Goal: Feedback & Contribution: Contribute content

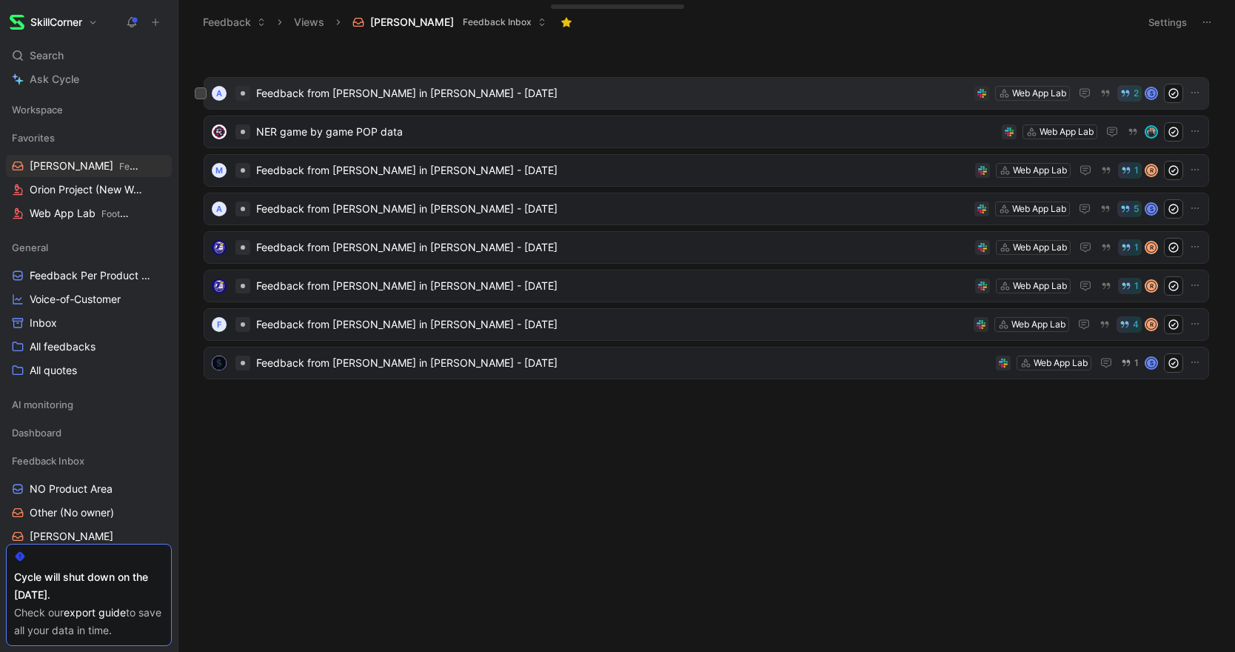
click at [349, 78] on div "A Feedback from [PERSON_NAME] in [PERSON_NAME] - [DATE] Web App Lab 2 S" at bounding box center [707, 93] width 1006 height 33
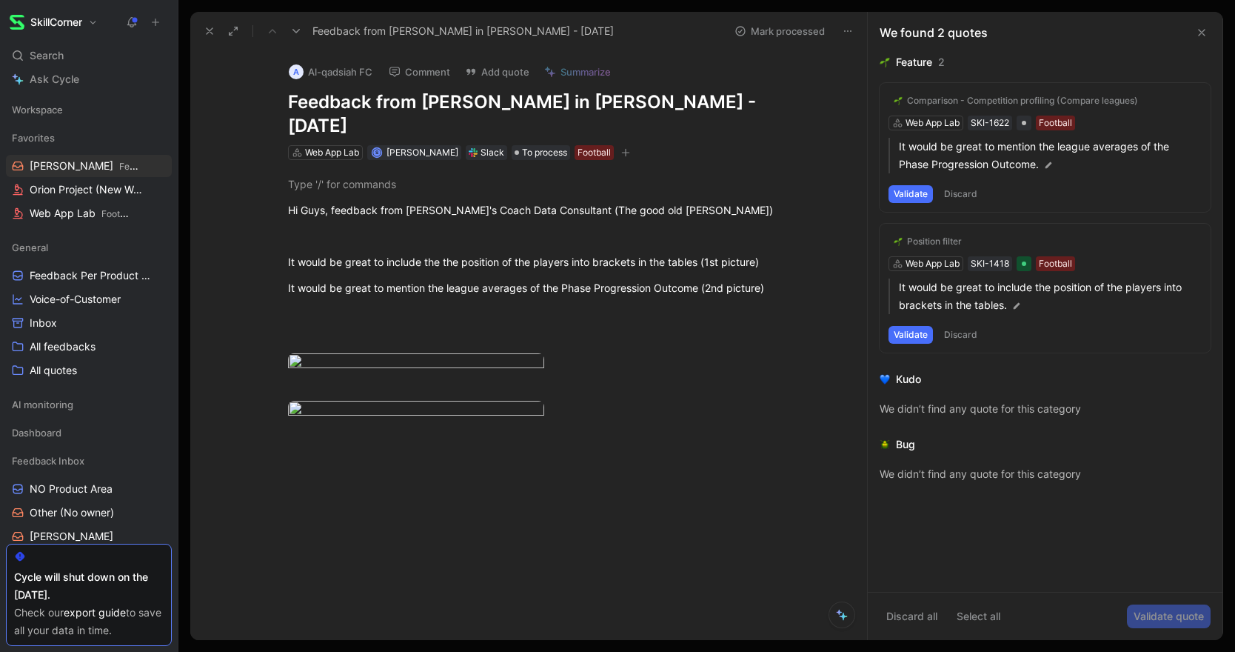
click at [199, 30] on button at bounding box center [209, 31] width 21 height 21
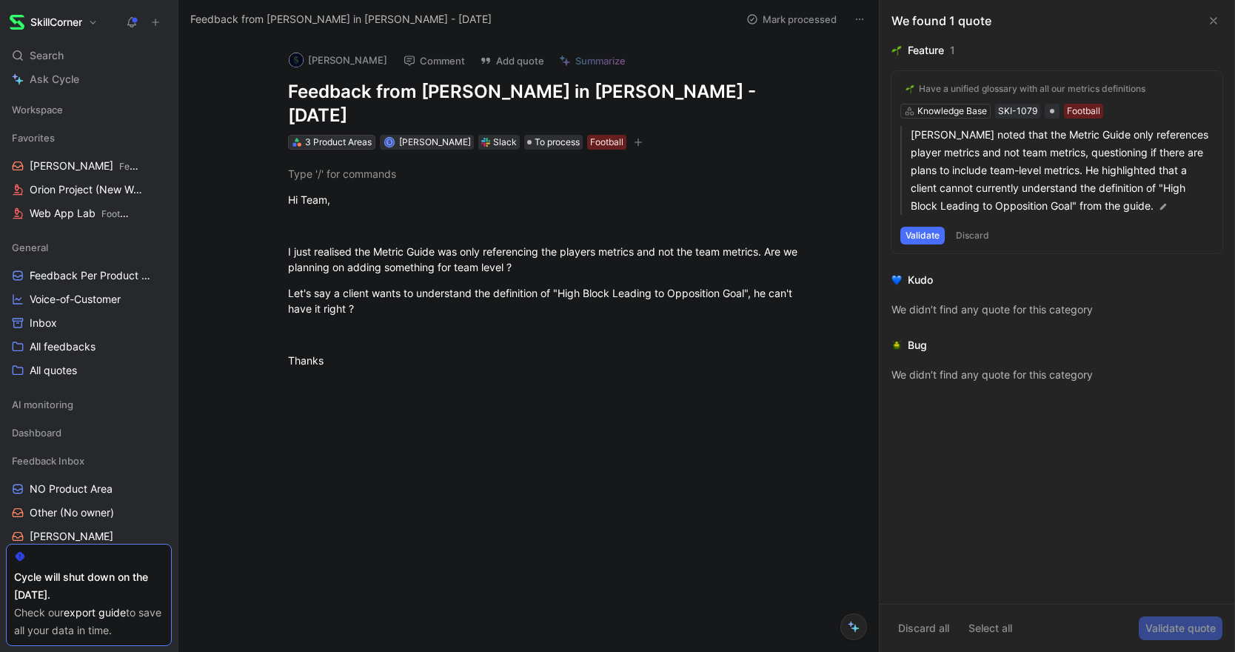
click at [350, 135] on div "3 Product Areas" at bounding box center [338, 142] width 67 height 15
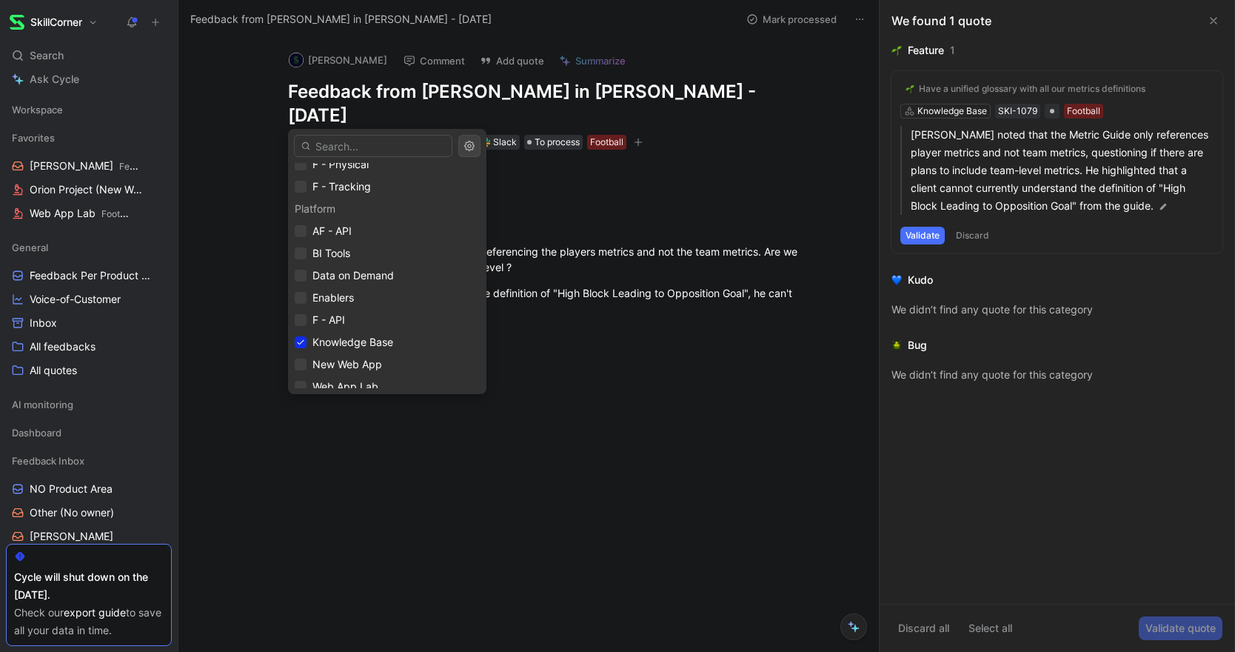
scroll to position [486, 0]
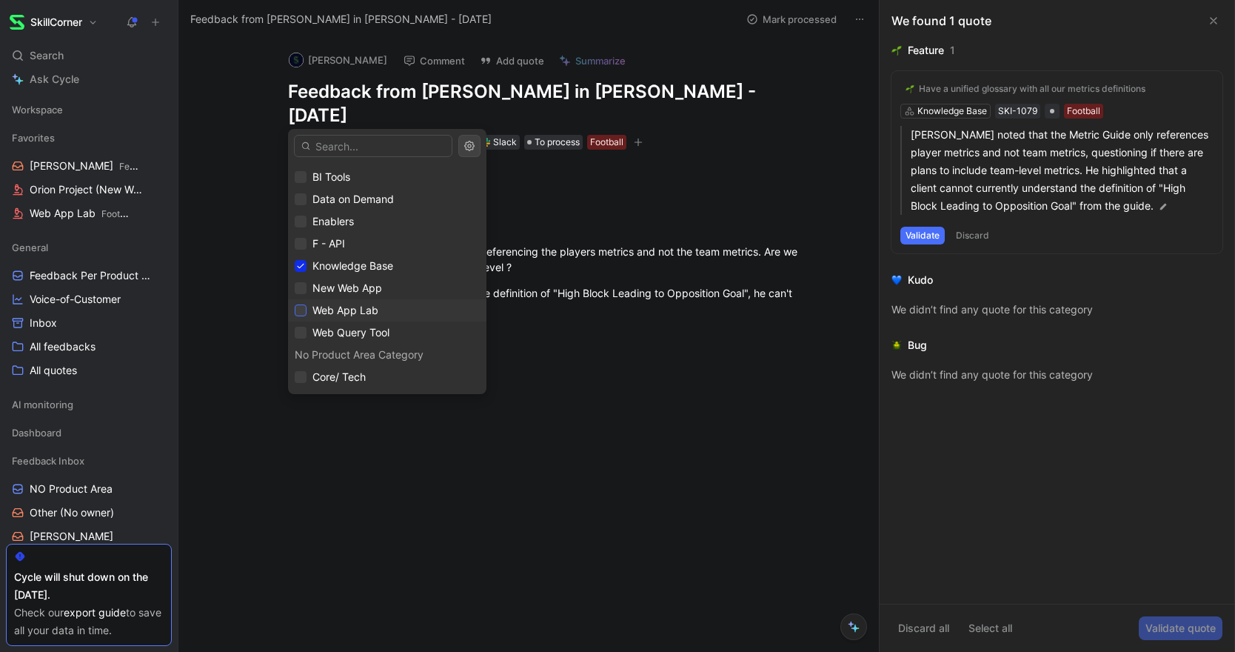
click at [301, 310] on icon at bounding box center [301, 310] width 7 height 5
click at [296, 267] on icon at bounding box center [300, 270] width 9 height 9
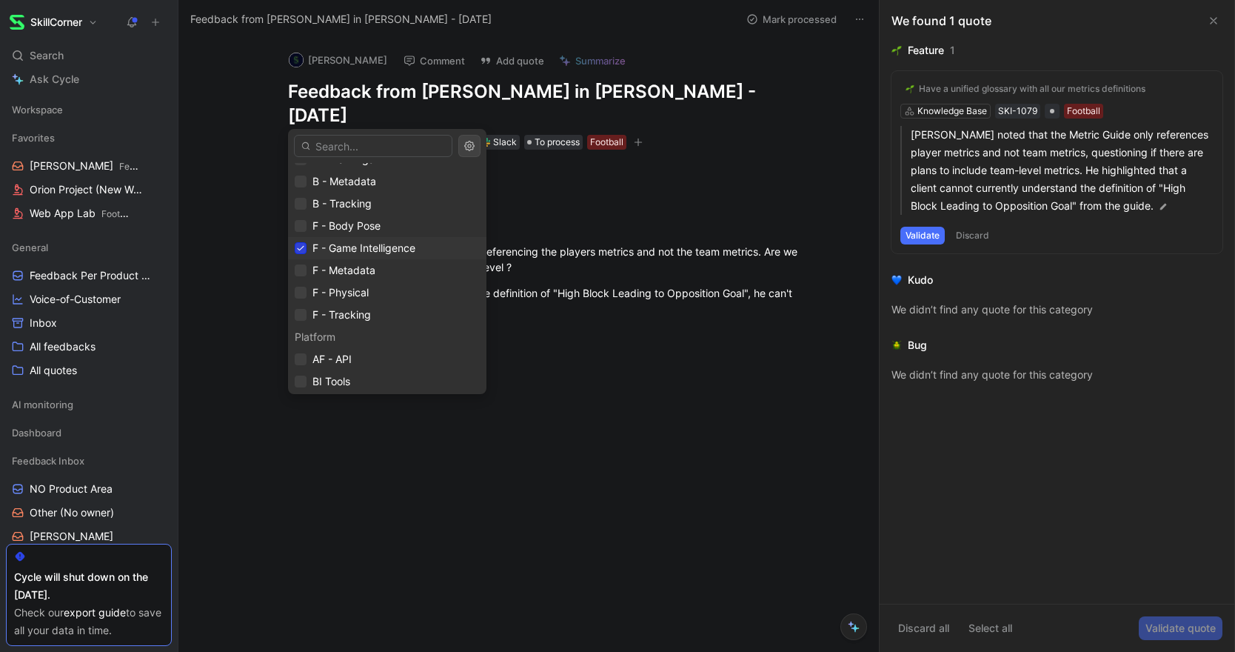
click at [300, 246] on icon at bounding box center [300, 248] width 9 height 9
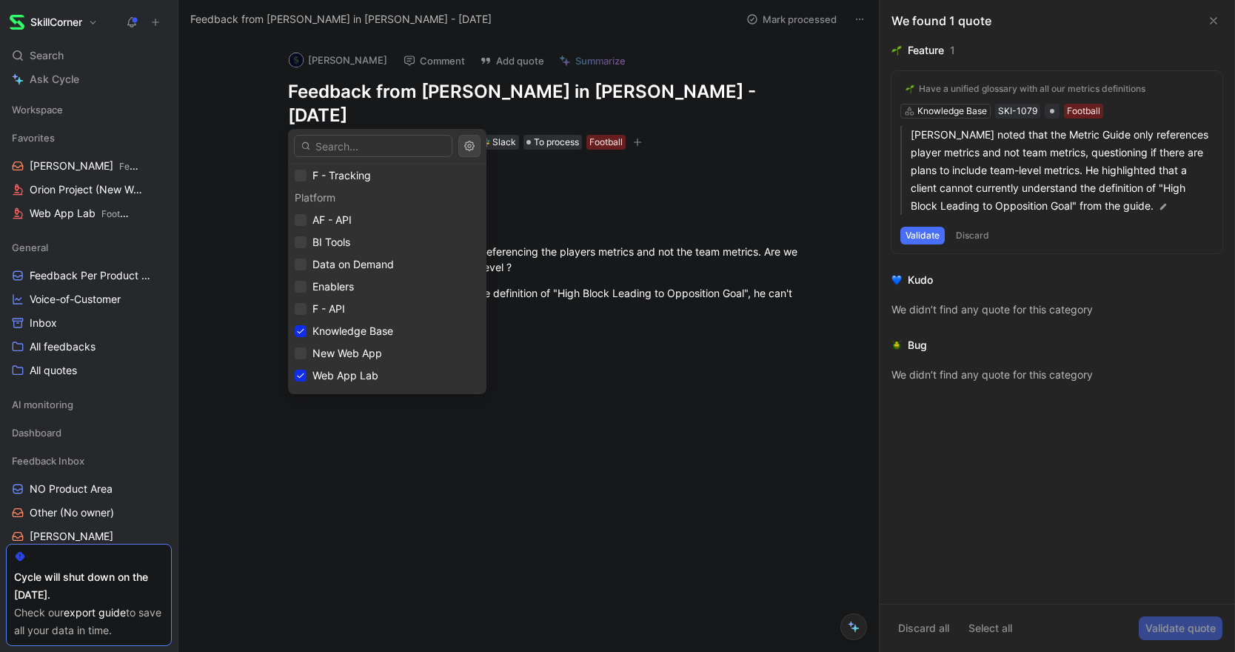
scroll to position [486, 0]
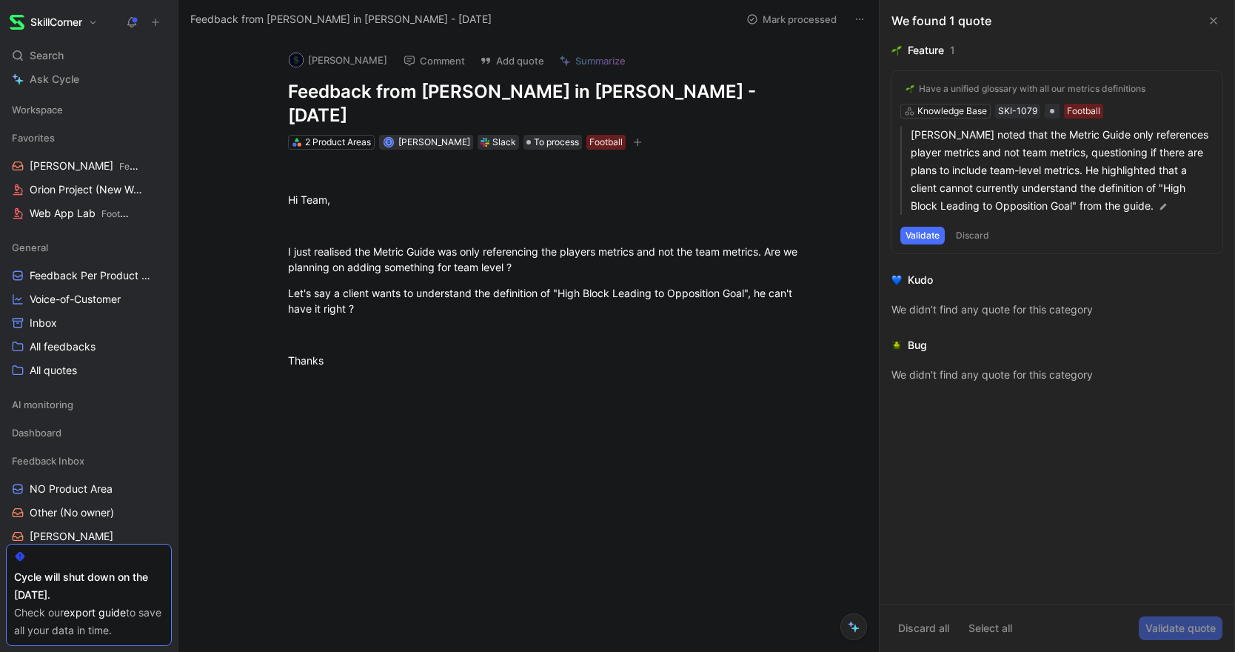
click at [971, 231] on button "Discard" at bounding box center [973, 236] width 44 height 18
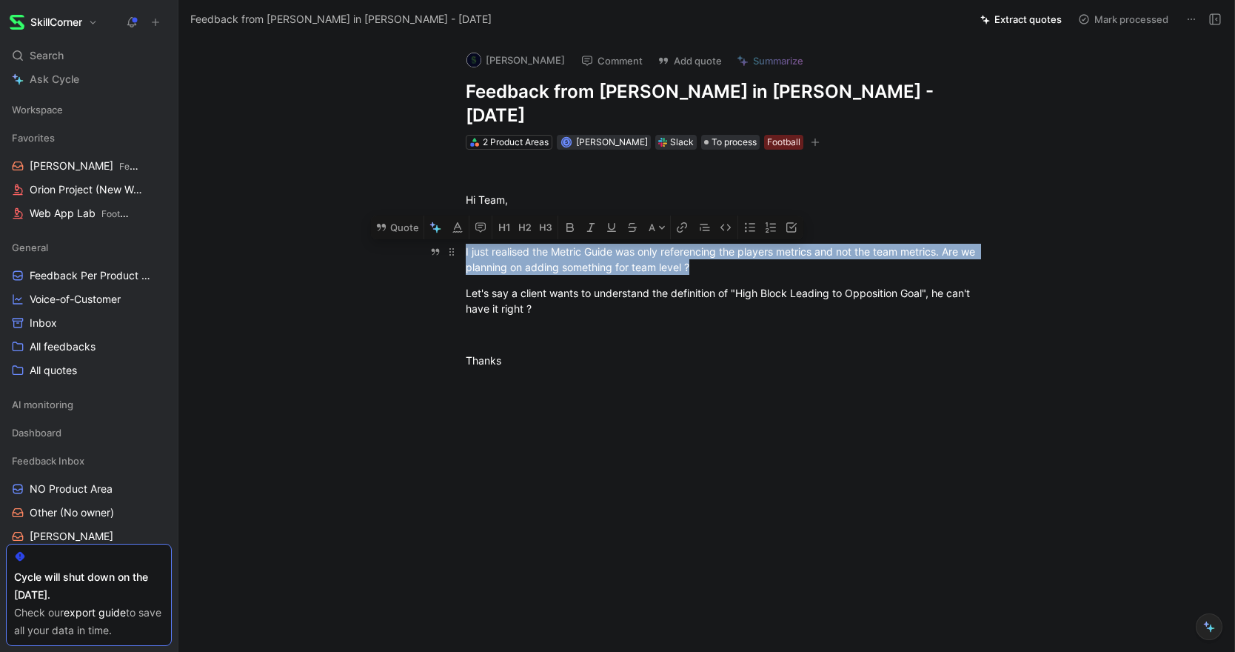
drag, startPoint x: 464, startPoint y: 227, endPoint x: 792, endPoint y: 252, distance: 328.9
click at [792, 252] on p "I just realised the Metric Guide was only referencing the players metrics and n…" at bounding box center [722, 259] width 569 height 40
click at [399, 215] on button "Quote" at bounding box center [397, 227] width 53 height 24
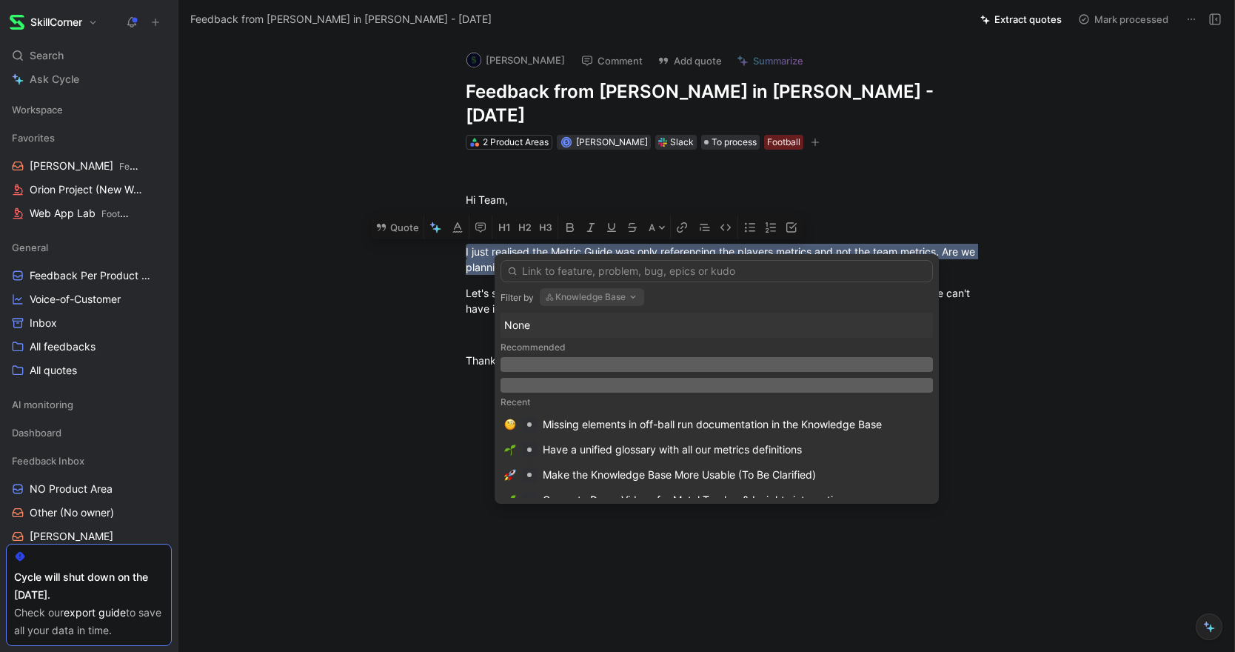
click at [595, 298] on button "Knowledge Base" at bounding box center [592, 297] width 104 height 18
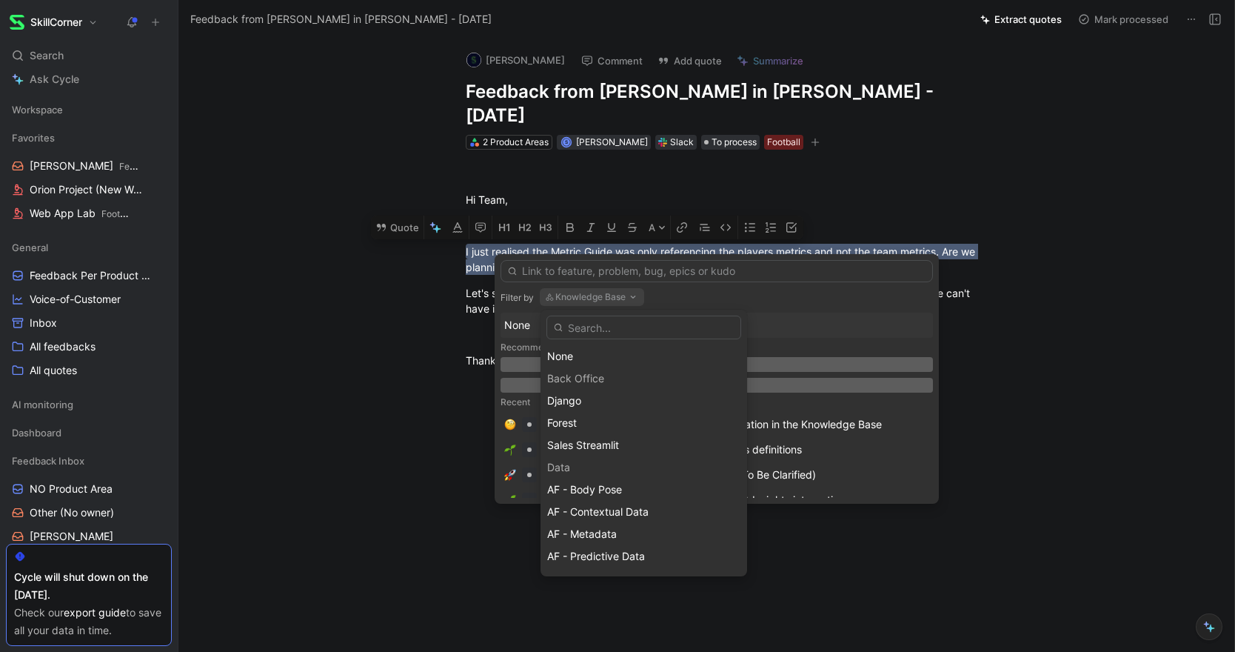
scroll to position [508, 0]
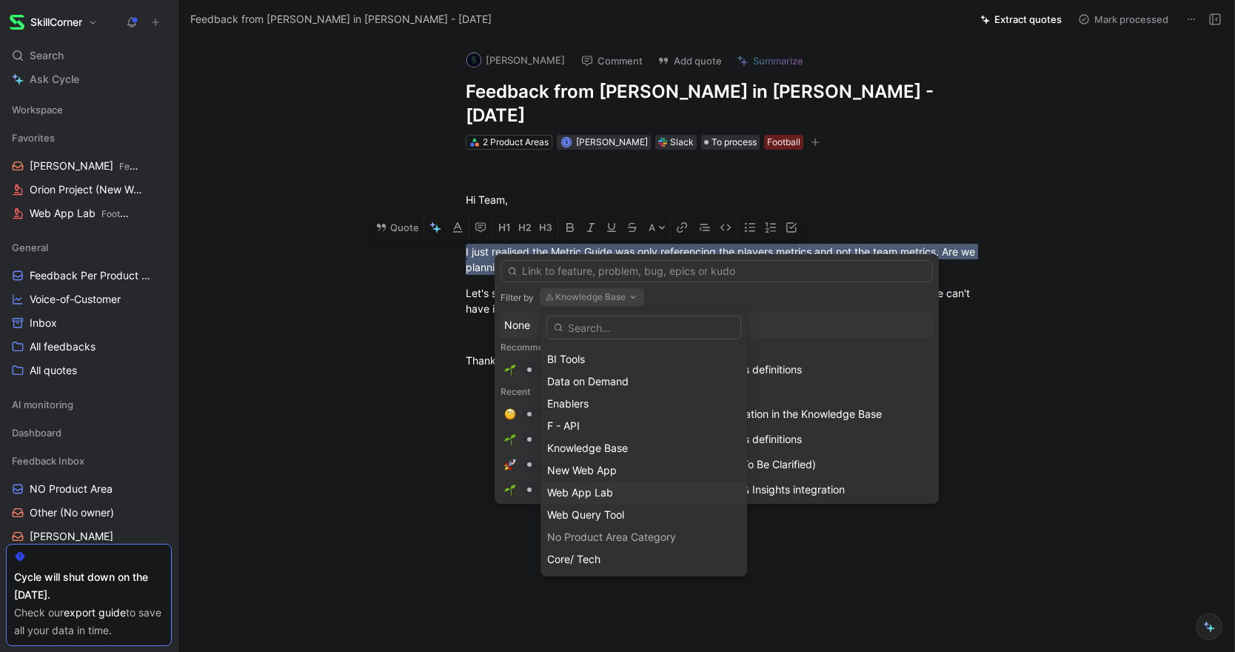
click at [593, 495] on span "Web App Lab" at bounding box center [580, 492] width 66 height 13
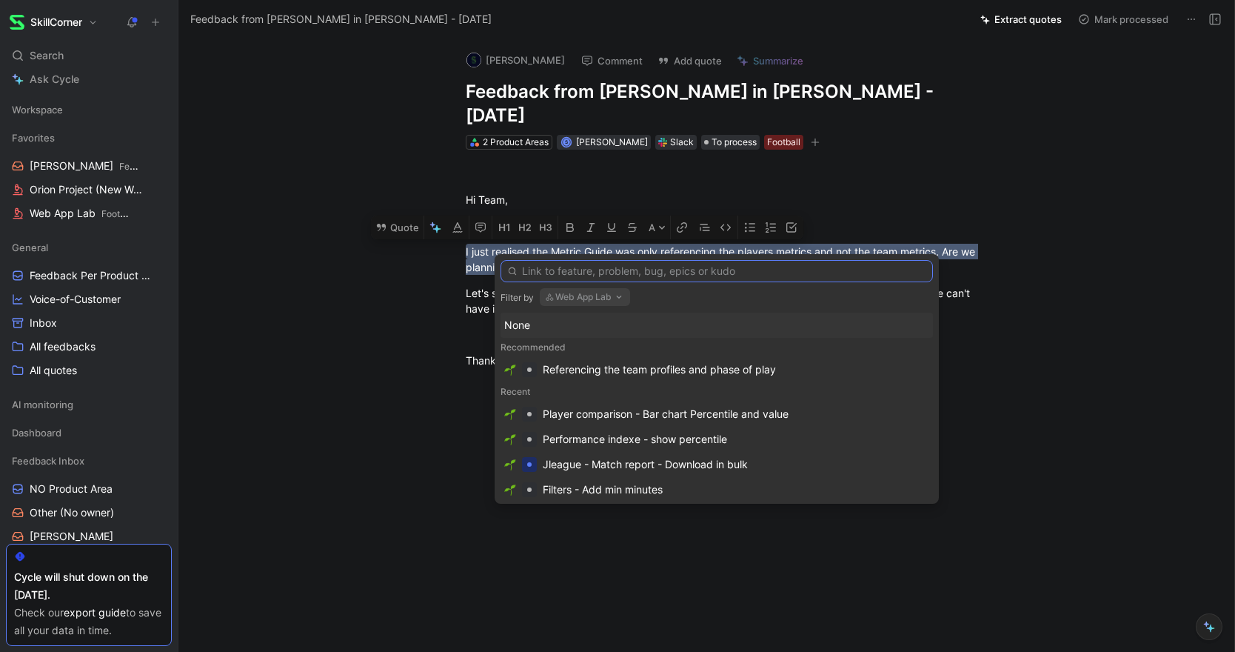
click at [564, 272] on input "text" at bounding box center [717, 271] width 432 height 22
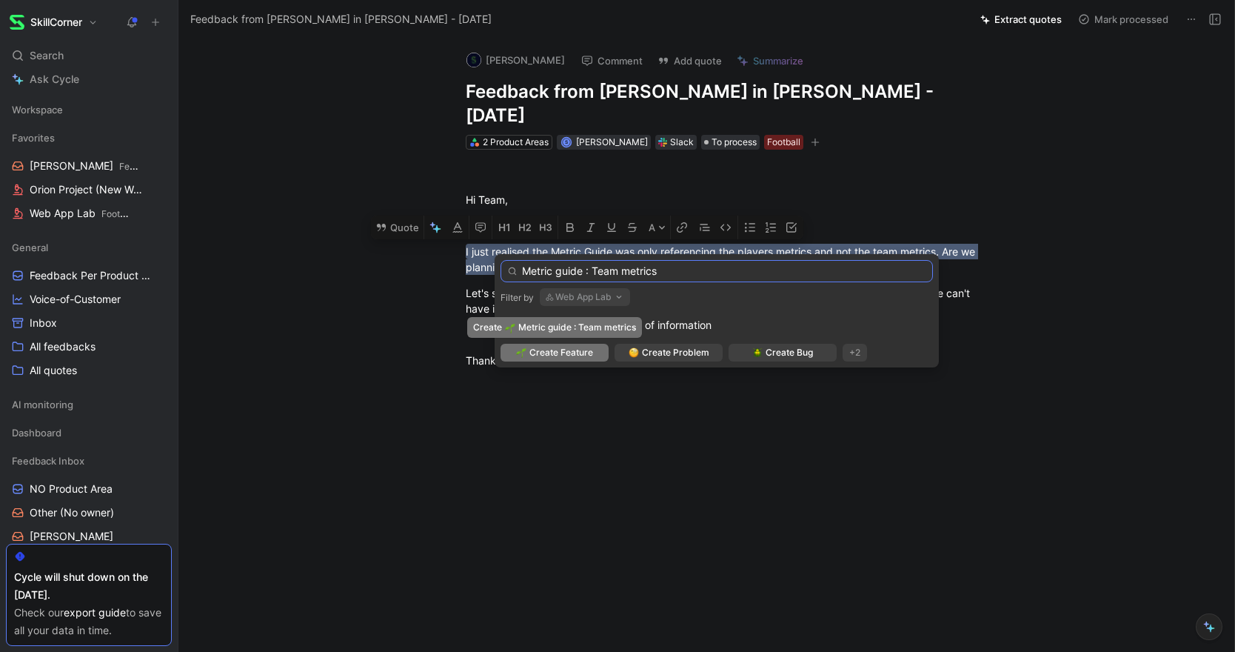
type input "Metric guide : Team metrics"
click at [568, 353] on span "Create Feature" at bounding box center [561, 352] width 64 height 15
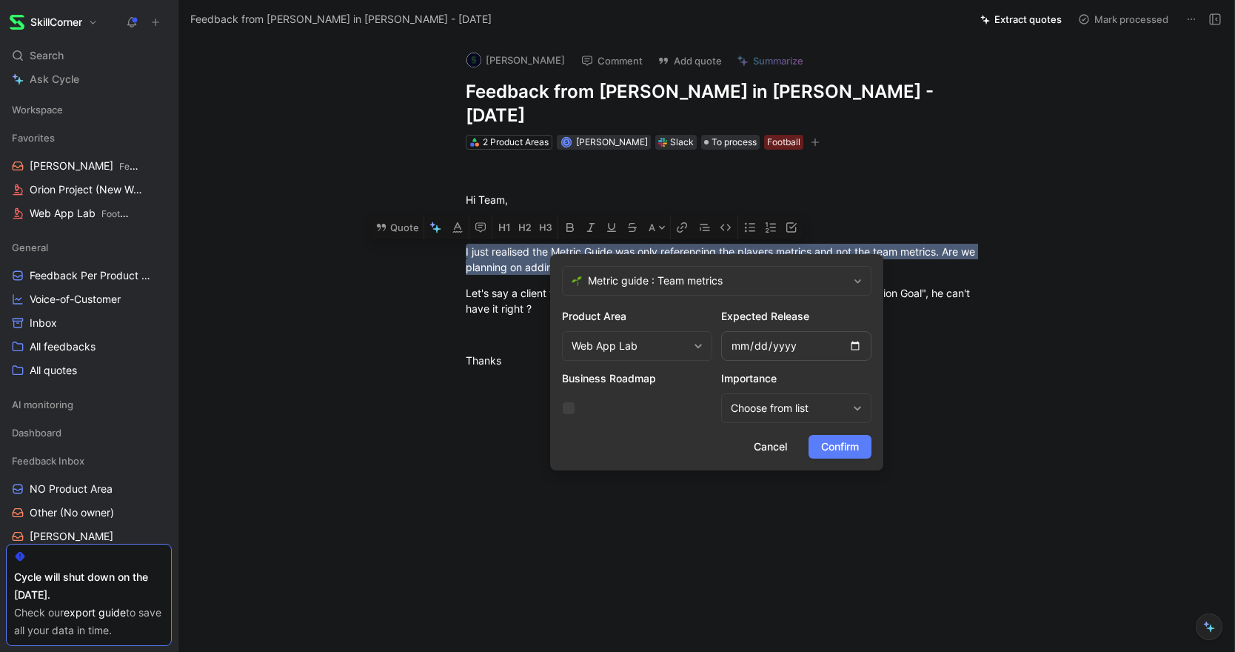
click at [838, 449] on span "Confirm" at bounding box center [840, 447] width 38 height 18
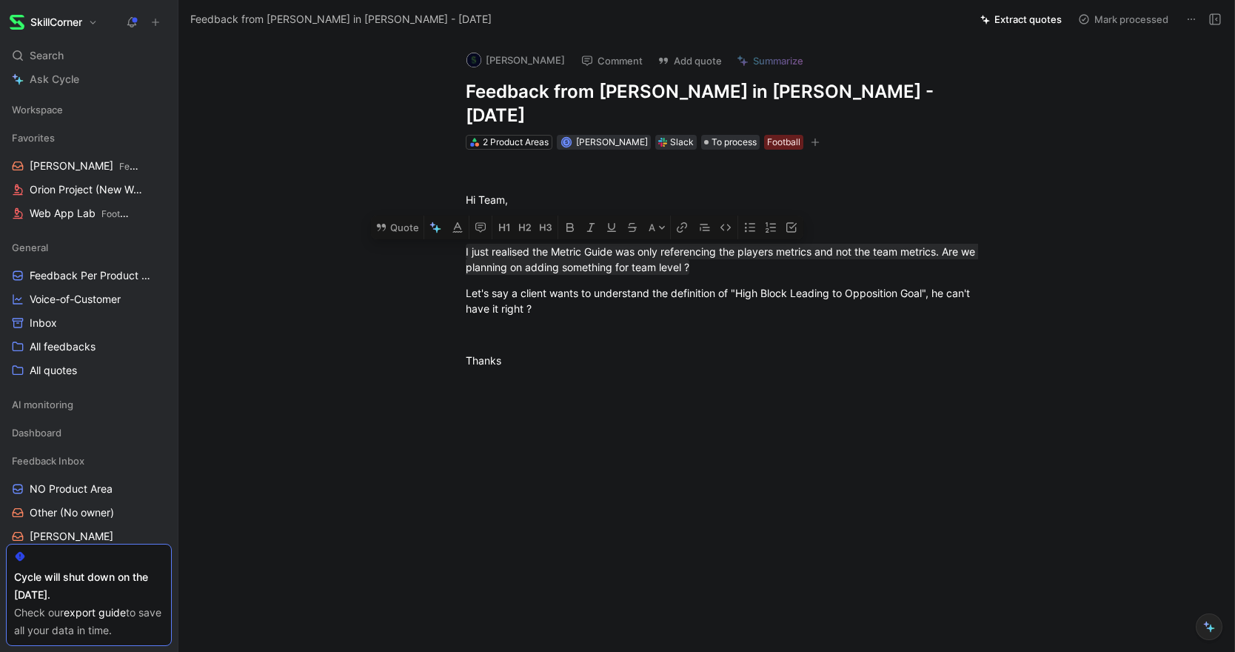
click at [1137, 24] on button "Mark processed" at bounding box center [1123, 19] width 104 height 21
